Goal: Find contact information: Find contact information

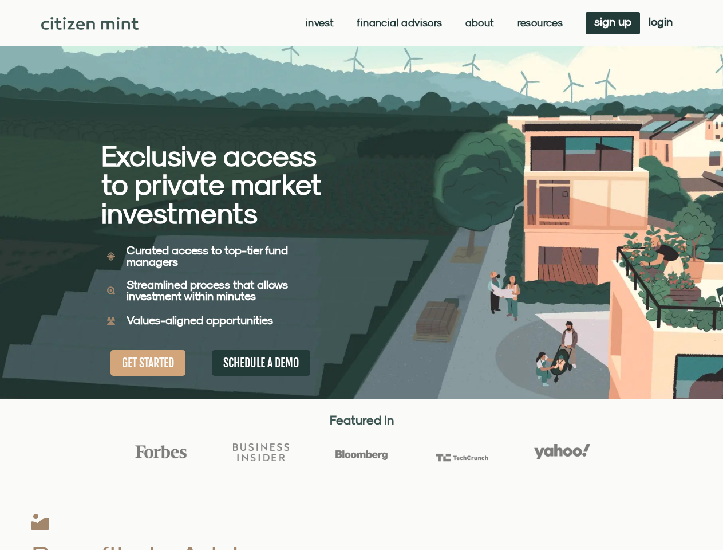
click at [361, 275] on div "Exclusive access to private market investments Exclusive access to private mark…" at bounding box center [231, 199] width 261 height 399
click at [318, 23] on link "Invest" at bounding box center [320, 22] width 28 height 11
click at [539, 23] on link "Resources" at bounding box center [541, 22] width 46 height 11
click at [361, 275] on div "Exclusive access to private market investments Exclusive access to private mark…" at bounding box center [231, 199] width 261 height 399
click at [318, 23] on link "Invest" at bounding box center [320, 22] width 28 height 11
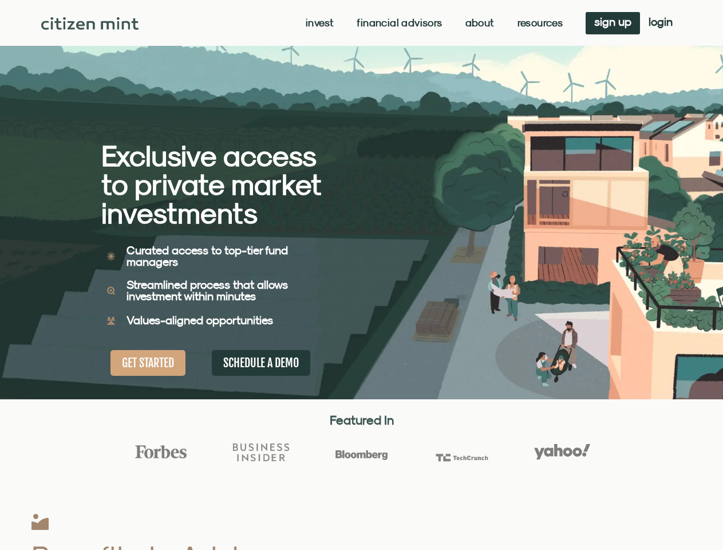
click at [539, 23] on link "Resources" at bounding box center [541, 22] width 46 height 11
